Goal: Check status: Check status

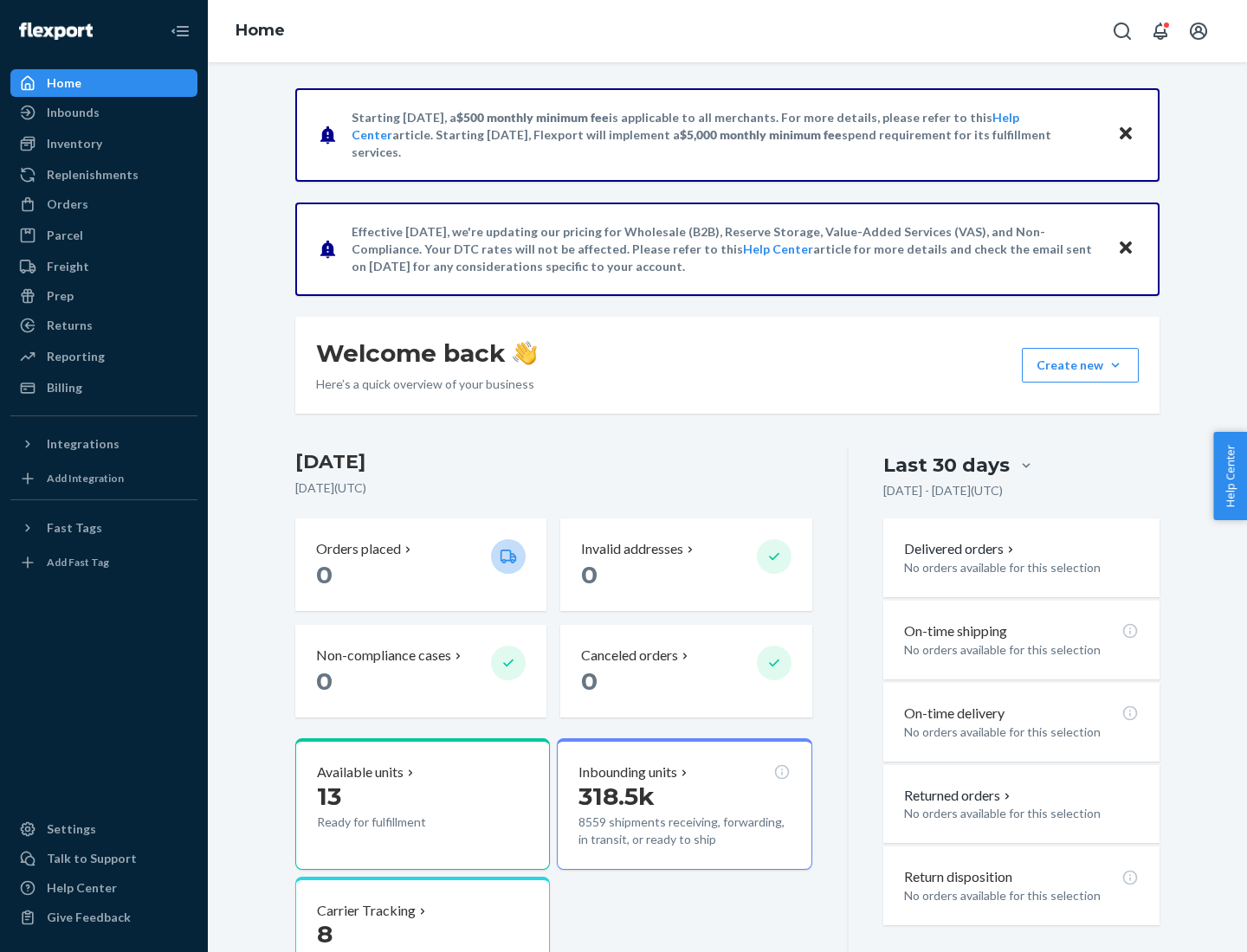
click at [1115, 365] on button "Create new Create new inbound Create new order Create new product" at bounding box center [1080, 365] width 117 height 35
click at [71, 112] on div "Inbounds" at bounding box center [72, 112] width 53 height 17
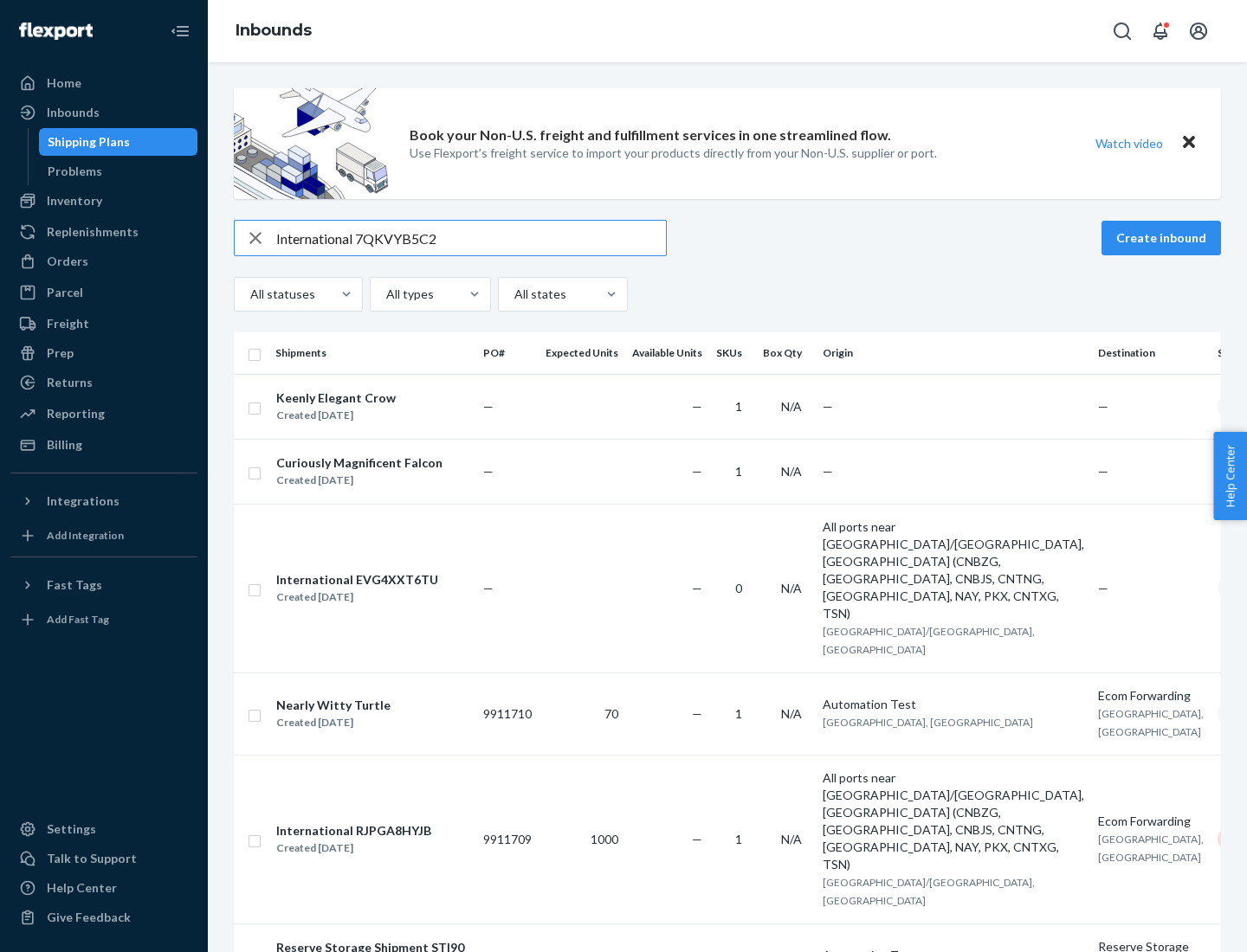
type input "International 7QKVYB5C29"
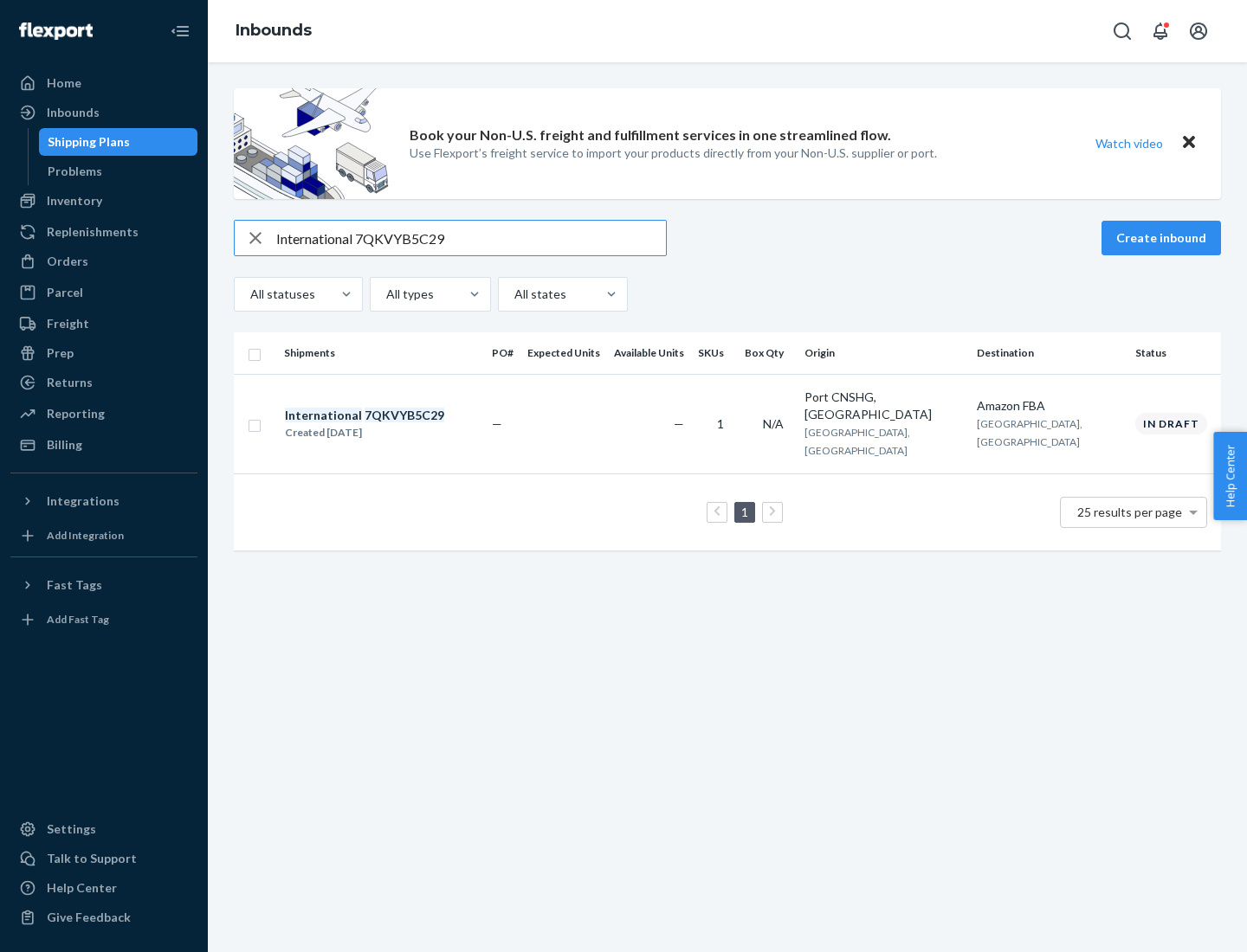
click at [394, 424] on div "Created [DATE]" at bounding box center [364, 432] width 159 height 17
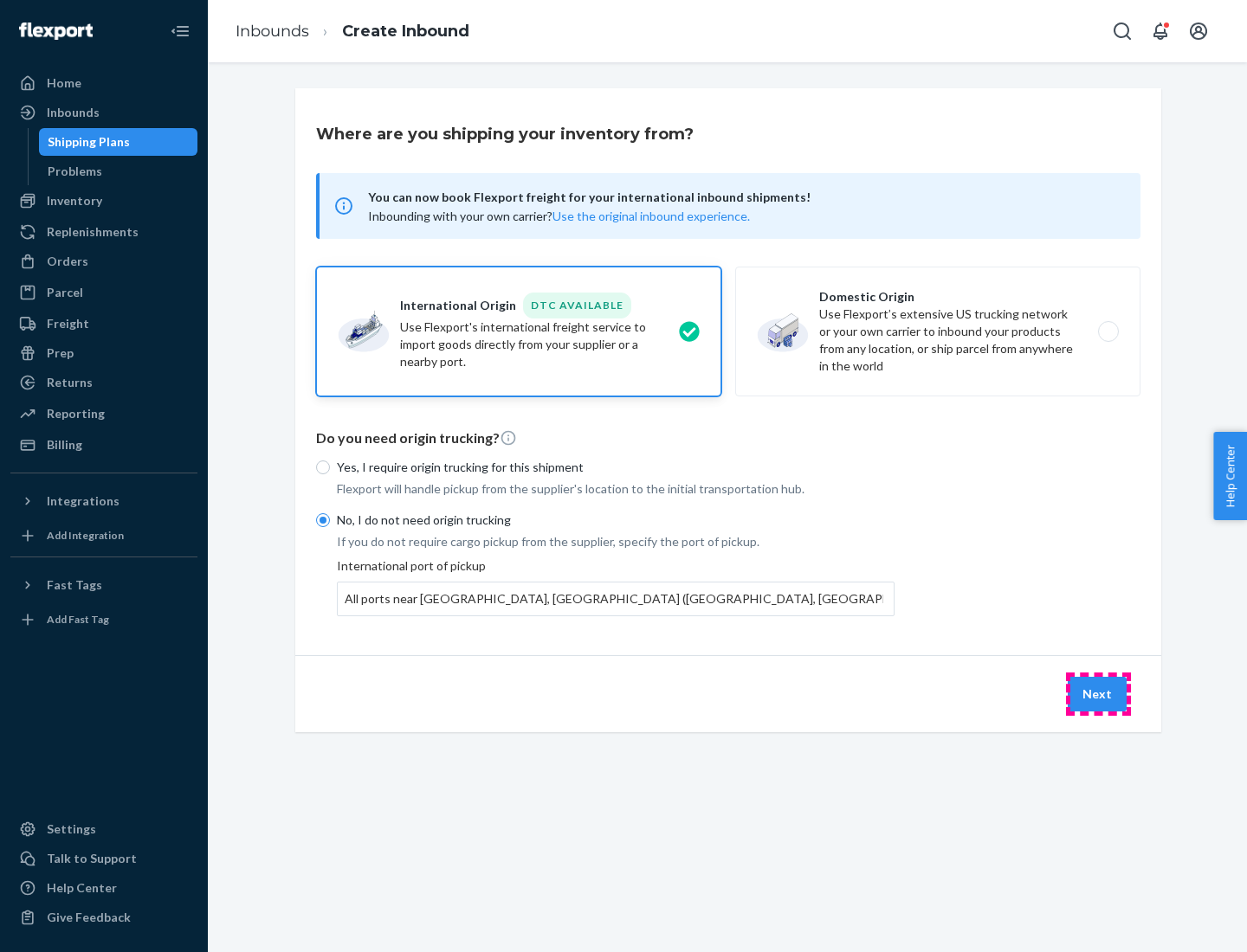
click at [1098, 693] on button "Next" at bounding box center [1096, 694] width 59 height 35
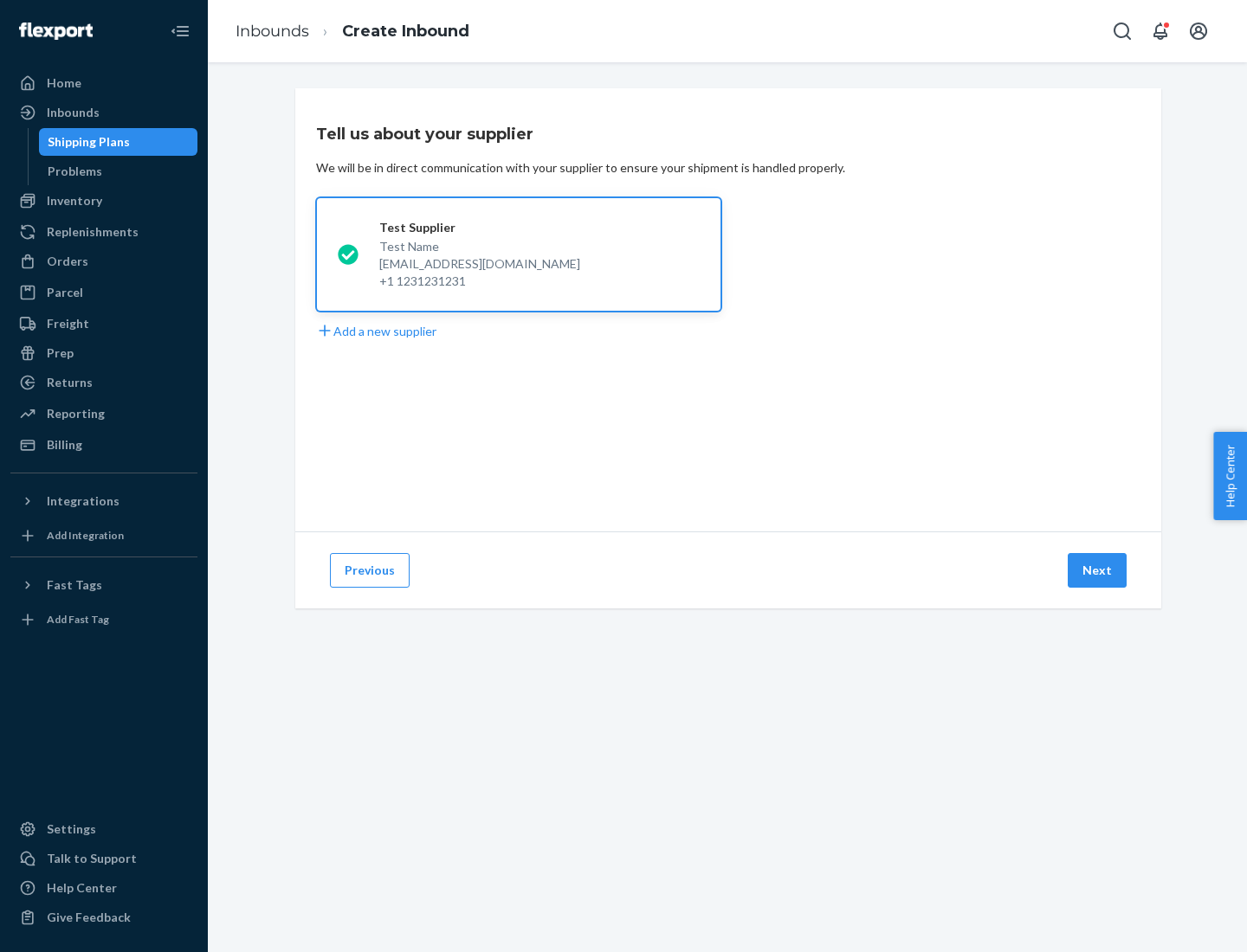
click at [1098, 571] on button "Next" at bounding box center [1096, 570] width 59 height 35
